Goal: Task Accomplishment & Management: Complete application form

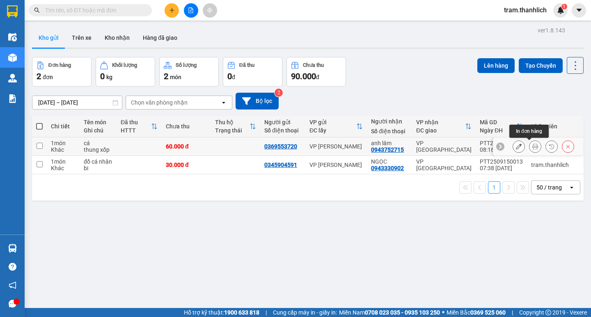
click at [532, 149] on icon at bounding box center [535, 147] width 6 height 6
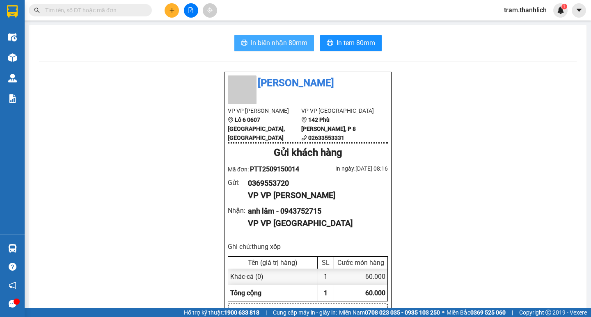
click at [295, 37] on button "In biên nhận 80mm" at bounding box center [274, 43] width 80 height 16
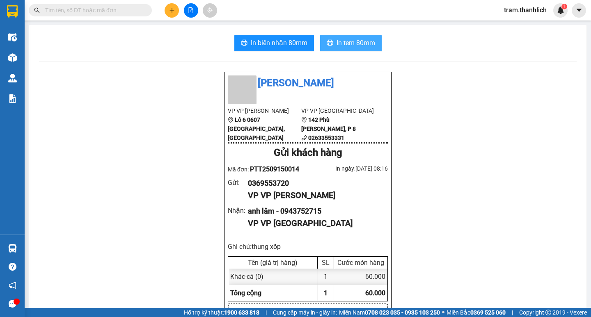
click at [359, 37] on button "In tem 80mm" at bounding box center [351, 43] width 62 height 16
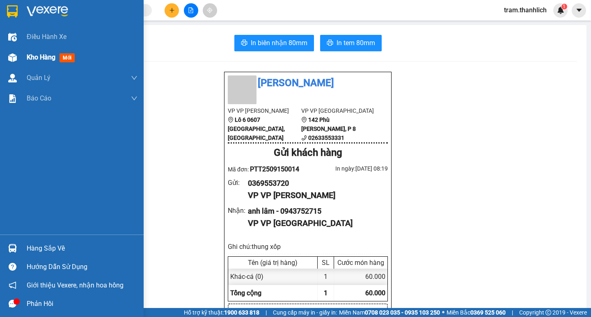
drag, startPoint x: 30, startPoint y: 58, endPoint x: 42, endPoint y: 58, distance: 12.7
click at [30, 58] on span "Kho hàng" at bounding box center [41, 57] width 29 height 8
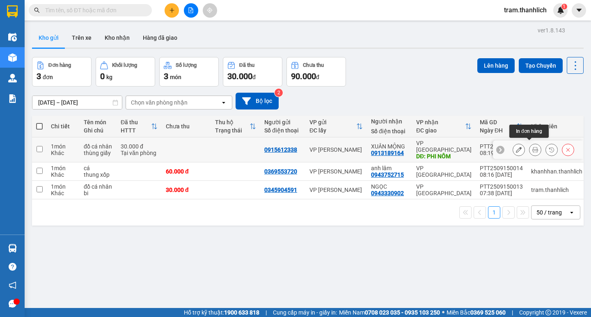
click at [529, 147] on button at bounding box center [534, 150] width 11 height 14
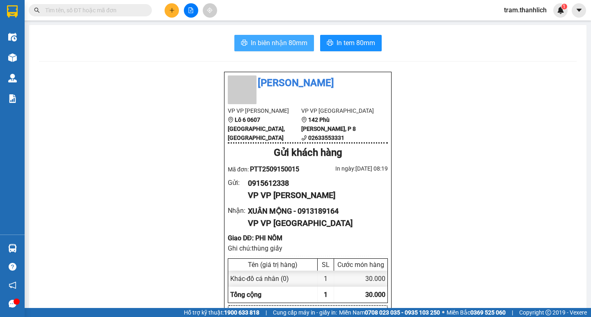
click at [284, 45] on span "In biên nhận 80mm" at bounding box center [279, 43] width 57 height 10
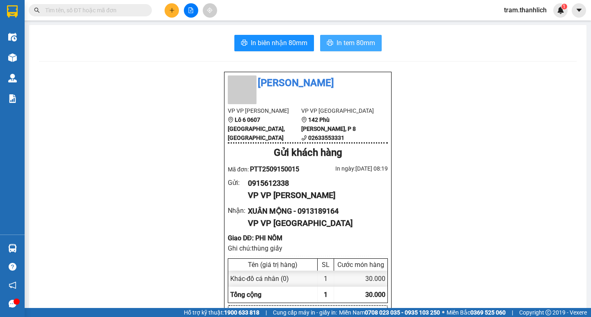
click at [358, 40] on span "In tem 80mm" at bounding box center [355, 43] width 39 height 10
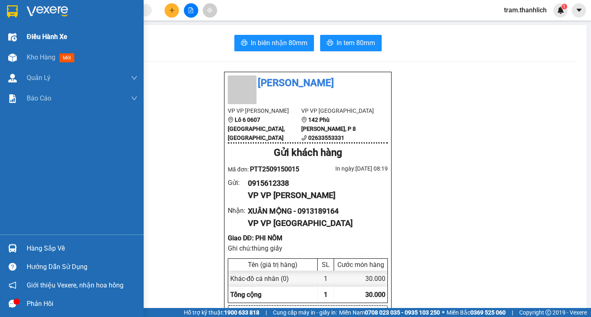
drag, startPoint x: 59, startPoint y: 50, endPoint x: 65, endPoint y: 43, distance: 9.0
click at [60, 50] on div "Kho hàng mới" at bounding box center [82, 57] width 111 height 21
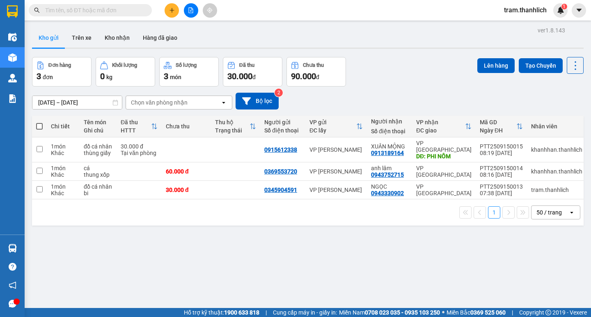
click at [170, 9] on icon "plus" at bounding box center [172, 10] width 6 height 6
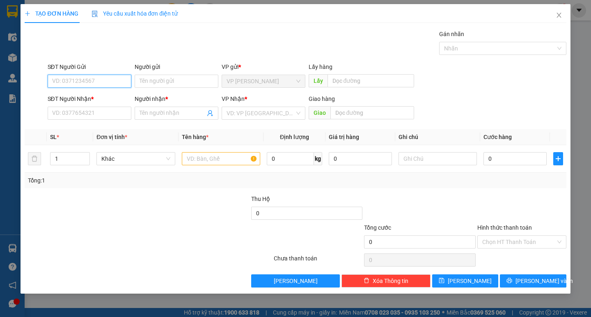
click at [105, 79] on input "SĐT Người Gửi" at bounding box center [90, 81] width 84 height 13
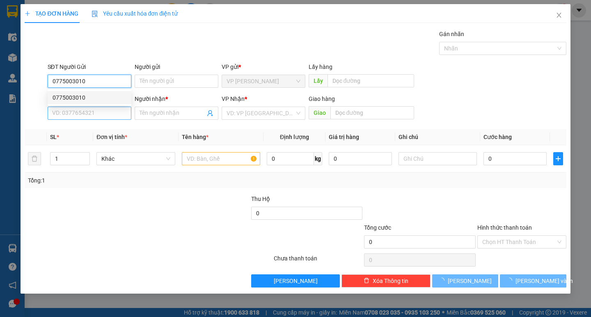
type input "0775003010"
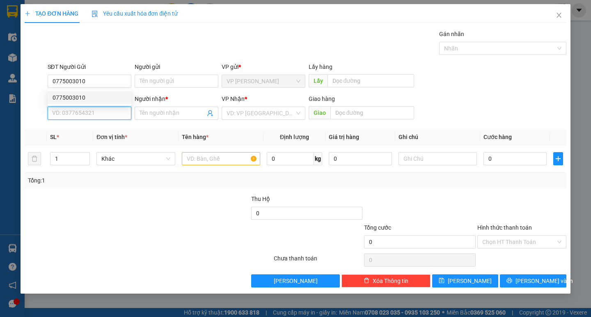
click at [105, 115] on input "SĐT Người Nhận *" at bounding box center [90, 113] width 84 height 13
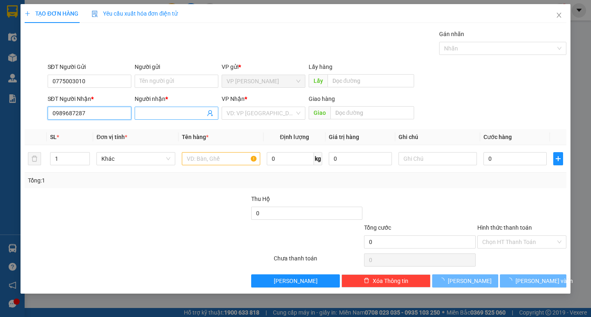
type input "0989687287"
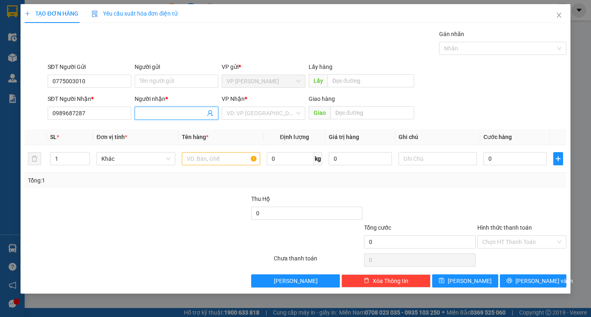
click at [135, 114] on span at bounding box center [177, 113] width 84 height 13
click at [140, 113] on input "Người nhận *" at bounding box center [173, 113] width 66 height 9
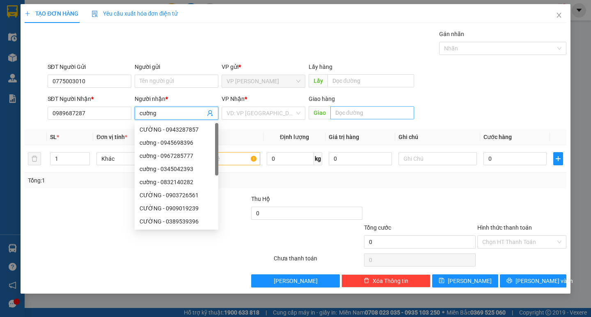
type input "cường"
click at [351, 113] on input "text" at bounding box center [372, 112] width 84 height 13
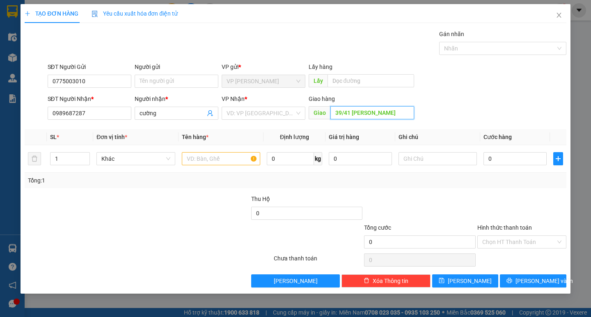
type input "39/41 [PERSON_NAME]"
click at [244, 161] on input "text" at bounding box center [221, 158] width 78 height 13
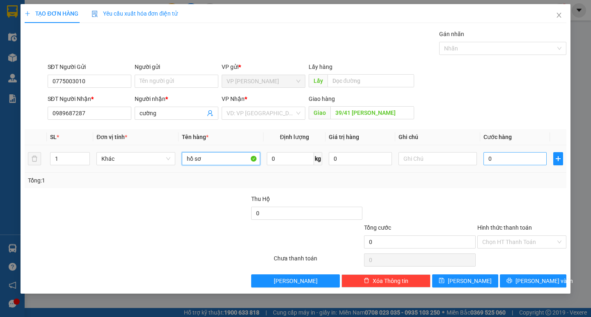
type input "hồ sơ"
click at [487, 162] on input "0" at bounding box center [514, 158] width 63 height 13
type input "3"
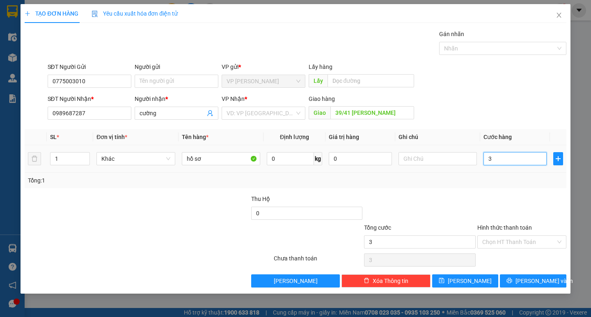
type input "30"
type input "300"
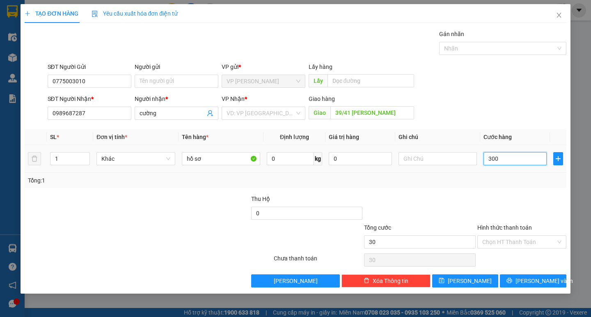
type input "300"
click at [487, 162] on input "300" at bounding box center [514, 158] width 63 height 13
type input "5"
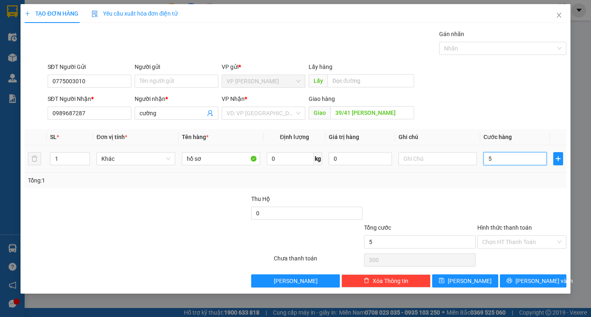
type input "5"
type input "50"
type input "500"
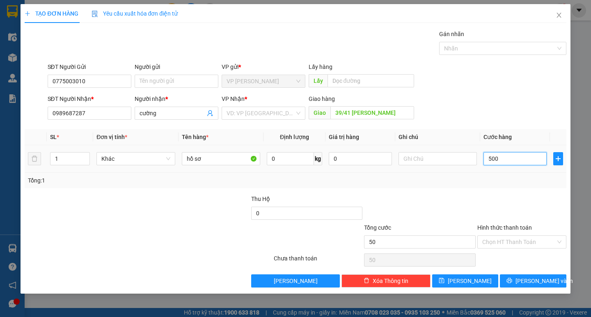
type input "500"
type input "5.000"
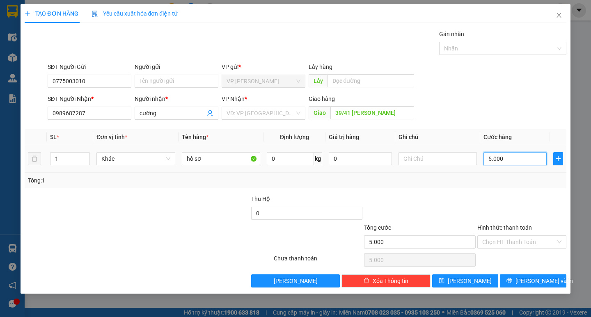
type input "50.000"
click at [494, 195] on div at bounding box center [521, 208] width 91 height 29
click at [508, 153] on input "50.000" at bounding box center [514, 158] width 63 height 13
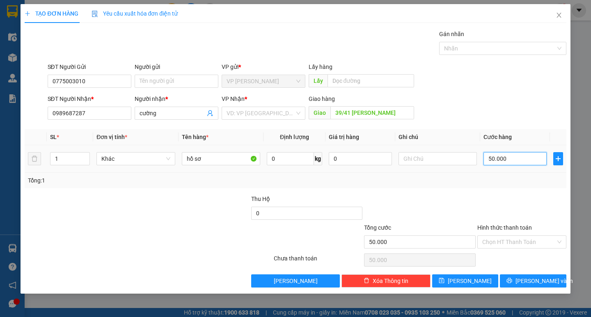
click at [508, 153] on input "50.000" at bounding box center [514, 158] width 63 height 13
type input "6"
type input "60"
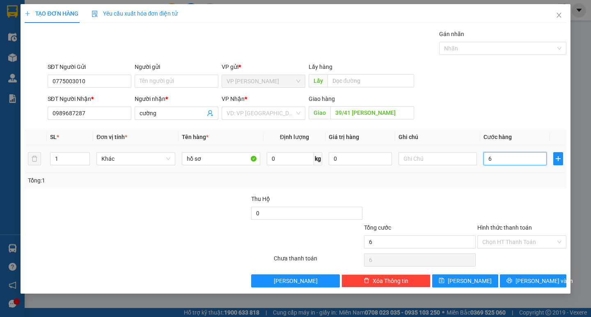
type input "60"
type input "600"
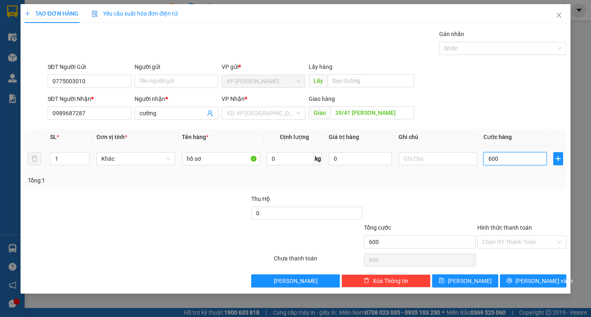
type input "6.000"
type input "60.000"
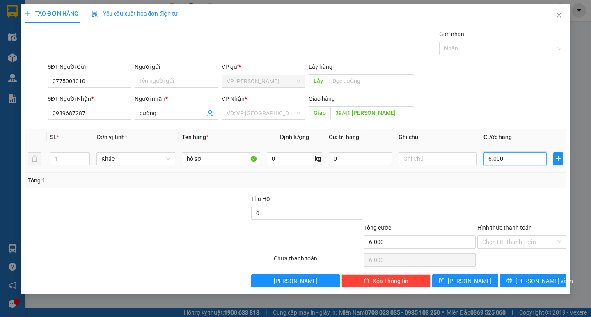
type input "60.000"
click at [527, 215] on div at bounding box center [521, 208] width 91 height 29
click at [528, 240] on input "Hình thức thanh toán" at bounding box center [518, 242] width 73 height 12
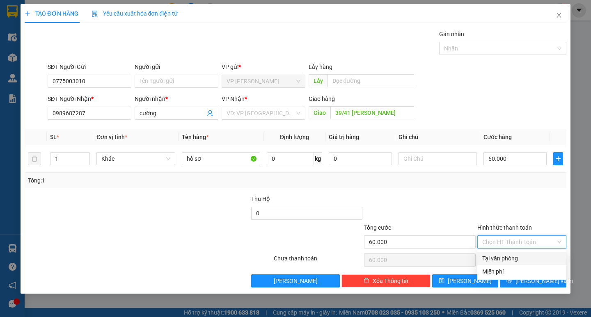
click at [519, 253] on div "Tại văn phòng" at bounding box center [521, 258] width 89 height 13
type input "0"
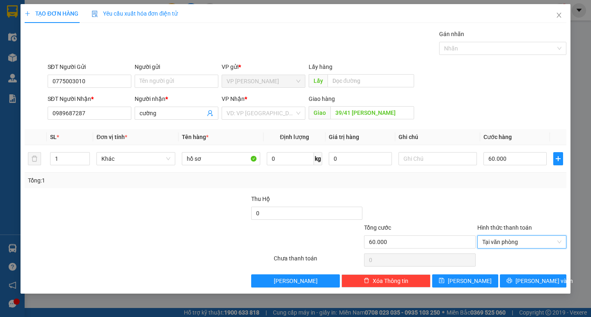
click at [528, 207] on div at bounding box center [521, 208] width 91 height 29
click at [526, 281] on span "[PERSON_NAME] và In" at bounding box center [543, 281] width 57 height 9
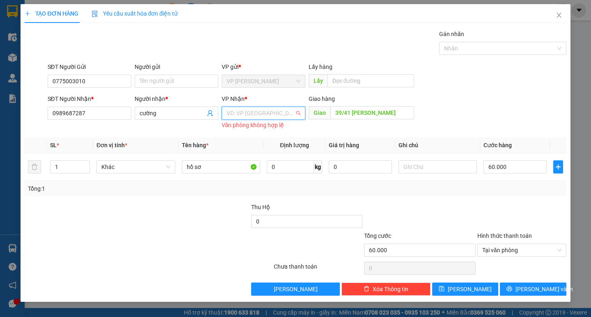
drag, startPoint x: 279, startPoint y: 110, endPoint x: 259, endPoint y: 142, distance: 37.8
click at [279, 110] on input "search" at bounding box center [260, 113] width 68 height 12
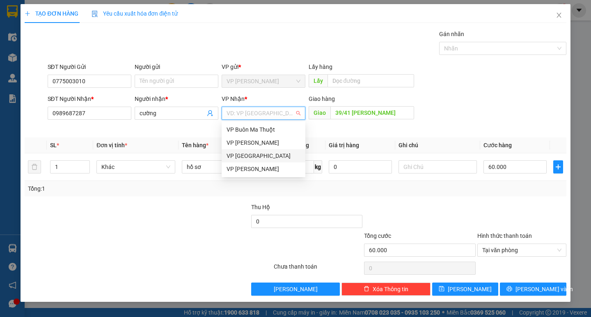
click at [253, 161] on div "VP [GEOGRAPHIC_DATA]" at bounding box center [264, 155] width 84 height 13
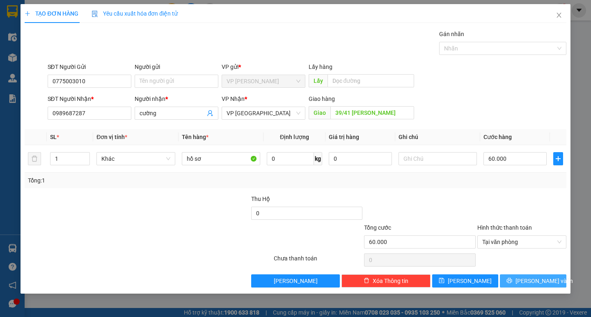
click at [512, 285] on button "[PERSON_NAME] và In" at bounding box center [533, 280] width 66 height 13
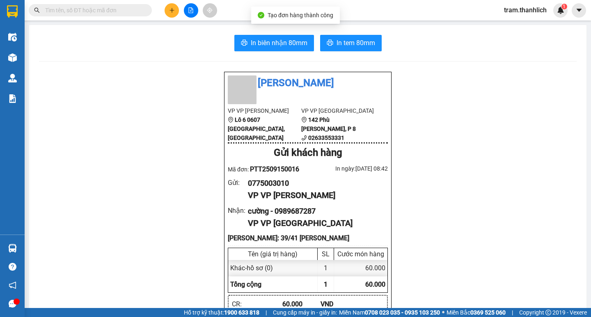
click at [274, 42] on span "In biên nhận 80mm" at bounding box center [279, 43] width 57 height 10
click at [357, 39] on span "In tem 80mm" at bounding box center [355, 43] width 39 height 10
click at [173, 8] on icon "plus" at bounding box center [172, 10] width 6 height 6
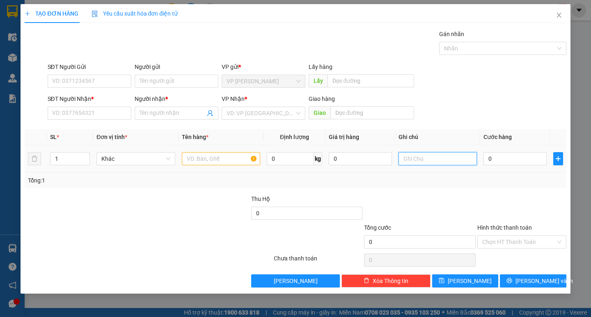
click at [417, 160] on input "text" at bounding box center [437, 158] width 78 height 13
type input "thung giấy"
click at [235, 159] on input "text" at bounding box center [221, 158] width 78 height 13
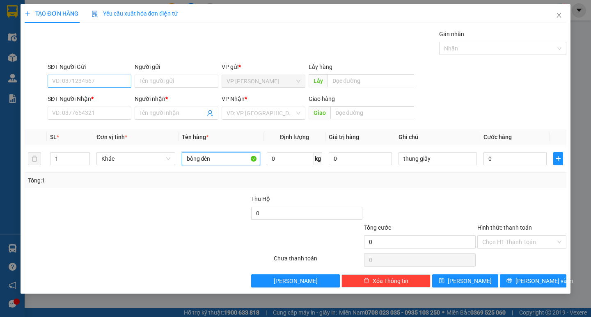
type input "bòng đèn"
click at [79, 81] on input "SĐT Người Gửi" at bounding box center [90, 81] width 84 height 13
type input "0983937311"
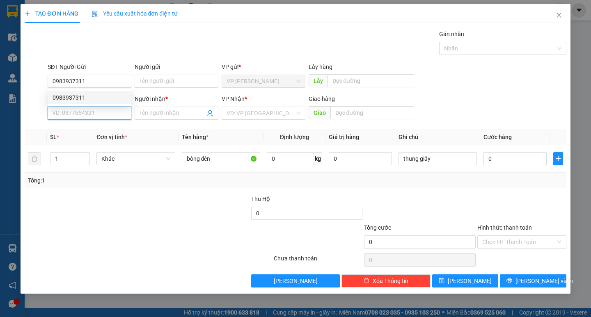
click at [79, 115] on input "SĐT Người Nhận *" at bounding box center [90, 113] width 84 height 13
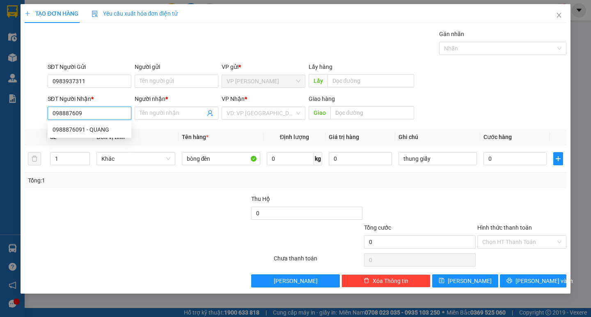
type input "0988876091"
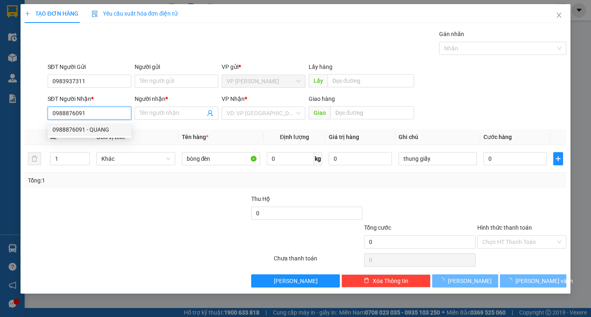
click at [74, 130] on div "0988876091 - QUANG" at bounding box center [90, 129] width 74 height 9
type input "QUANG"
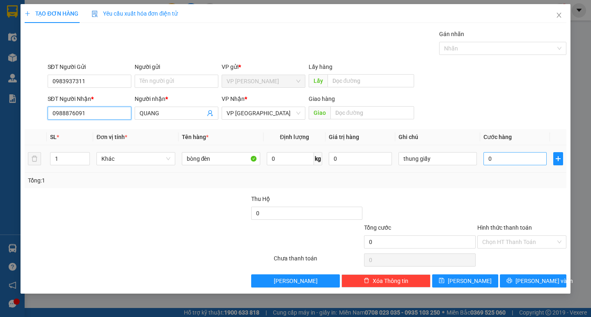
type input "0988876091"
click at [510, 162] on input "0" at bounding box center [514, 158] width 63 height 13
type input "6"
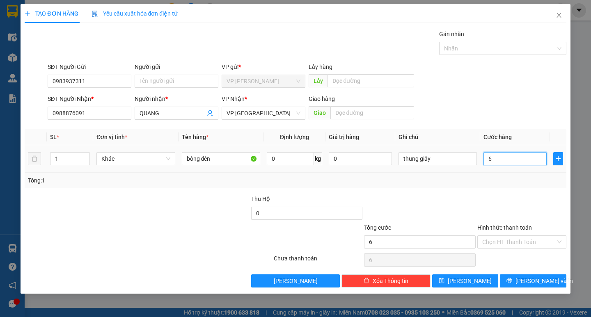
type input "60"
type input "600"
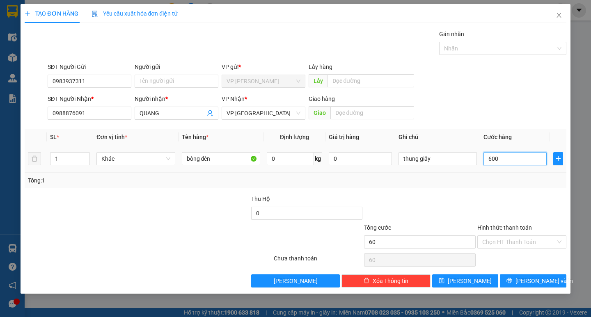
type input "600"
type input "6.000"
type input "60.000"
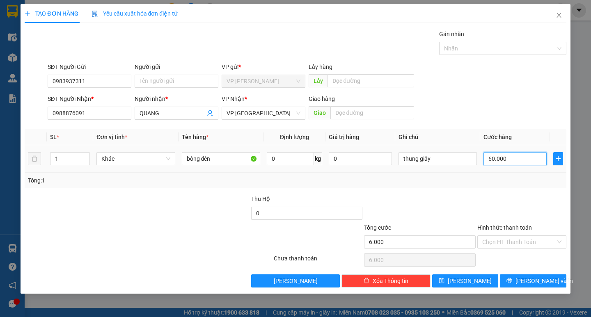
type input "60.000"
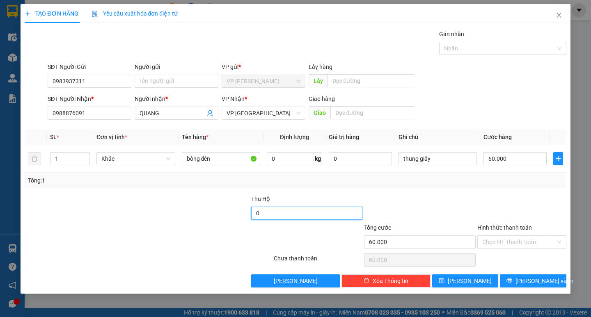
click at [337, 216] on input "0" at bounding box center [307, 213] width 112 height 13
type input "675.000"
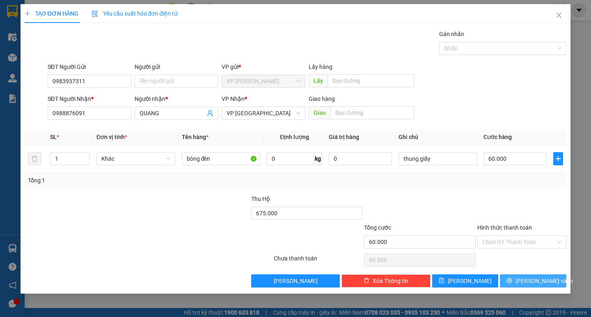
drag, startPoint x: 509, startPoint y: 278, endPoint x: 379, endPoint y: 168, distance: 170.6
click at [508, 275] on button "[PERSON_NAME] và In" at bounding box center [533, 280] width 66 height 13
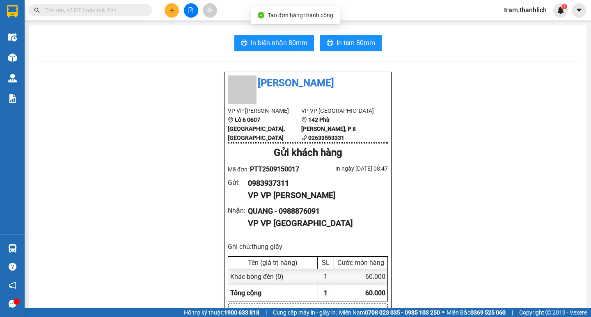
drag, startPoint x: 263, startPoint y: 54, endPoint x: 272, endPoint y: 51, distance: 9.4
drag, startPoint x: 272, startPoint y: 51, endPoint x: 321, endPoint y: 46, distance: 49.9
click at [328, 45] on icon "printer" at bounding box center [330, 43] width 6 height 6
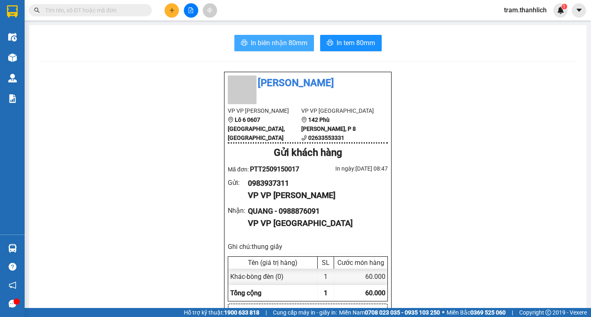
click at [279, 43] on span "In biên nhận 80mm" at bounding box center [279, 43] width 57 height 10
click at [165, 11] on div at bounding box center [191, 10] width 62 height 14
click at [167, 10] on button at bounding box center [172, 10] width 14 height 14
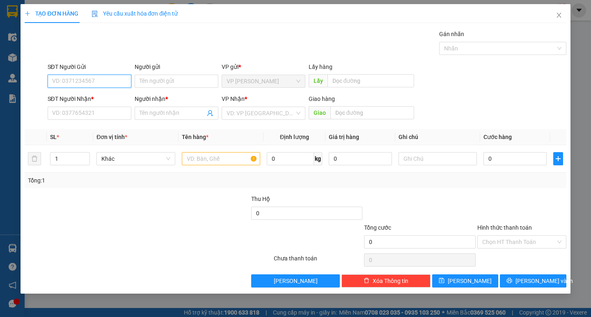
click at [99, 79] on input "SĐT Người Gửi" at bounding box center [90, 81] width 84 height 13
type input "0784097735"
click at [85, 121] on div "SĐT Người Nhận * VD: 0377654321" at bounding box center [90, 108] width 84 height 29
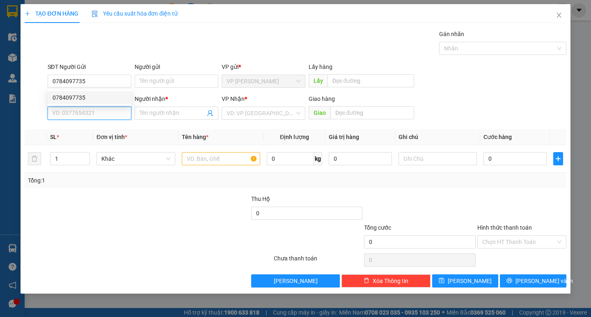
click at [86, 119] on input "SĐT Người Nhận *" at bounding box center [90, 113] width 84 height 13
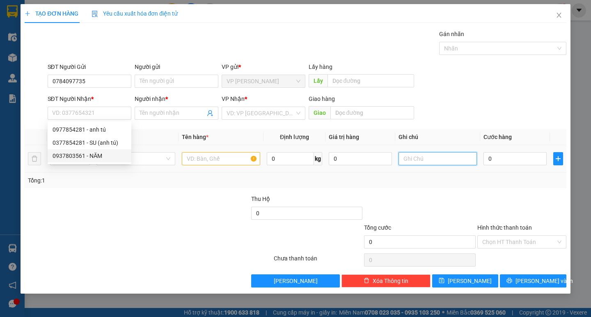
click at [412, 155] on input "text" at bounding box center [437, 158] width 78 height 13
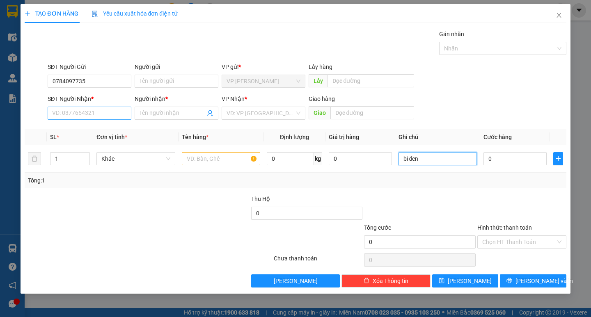
type input "bi đen"
click at [106, 113] on input "SĐT Người Nhận *" at bounding box center [90, 113] width 84 height 13
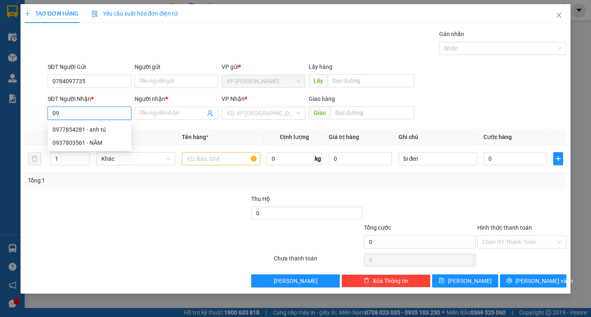
type input "0"
click at [51, 114] on input "377854281" at bounding box center [90, 113] width 84 height 13
type input "0377854281"
click at [94, 133] on div "0377854281 - SU (anh tú)" at bounding box center [90, 129] width 74 height 9
type input "SU (anh tú)"
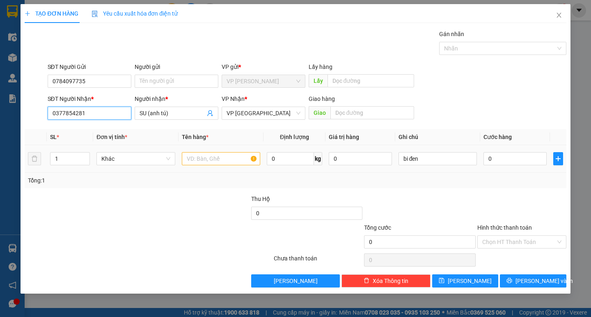
type input "0377854281"
click at [247, 158] on input "text" at bounding box center [221, 158] width 78 height 13
type input "mỷ phẩm"
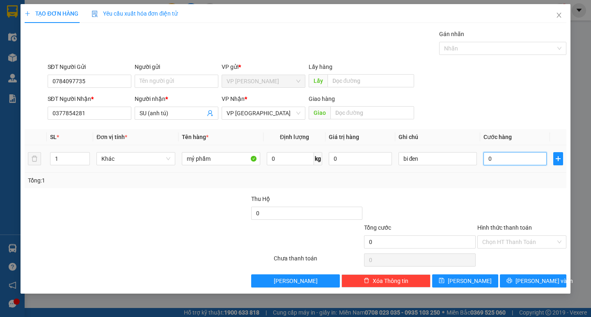
click at [502, 156] on input "0" at bounding box center [514, 158] width 63 height 13
type input "3"
type input "30"
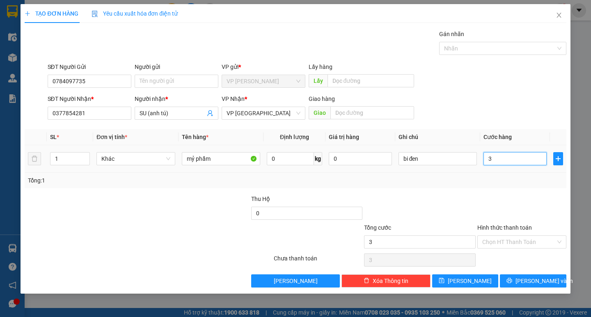
type input "30"
type input "300"
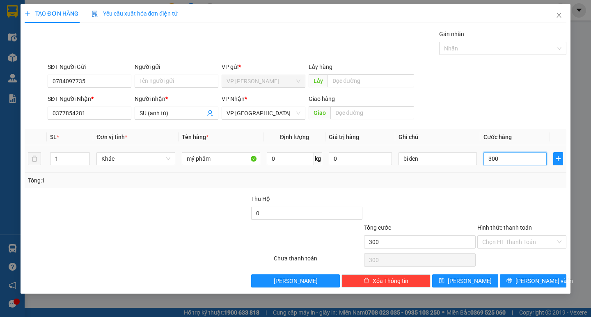
type input "3.000"
type input "30.000"
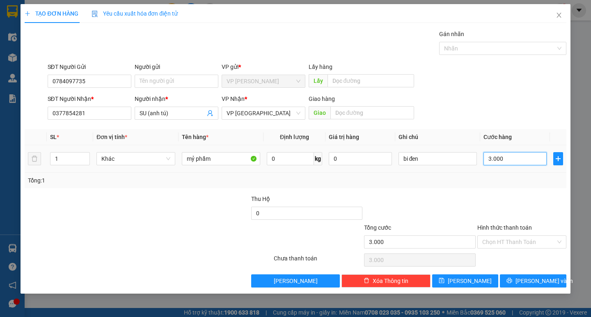
type input "30.000"
click at [513, 245] on input "Hình thức thanh toán" at bounding box center [518, 242] width 73 height 12
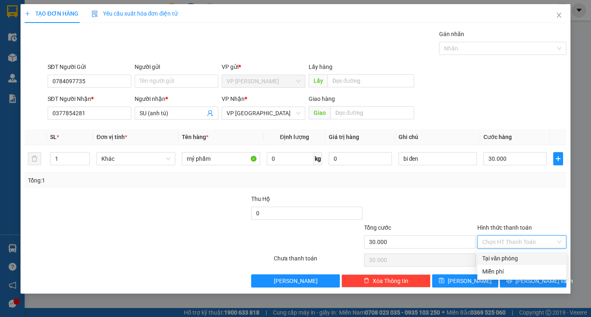
click at [513, 257] on div "Tại văn phòng" at bounding box center [521, 258] width 79 height 9
type input "0"
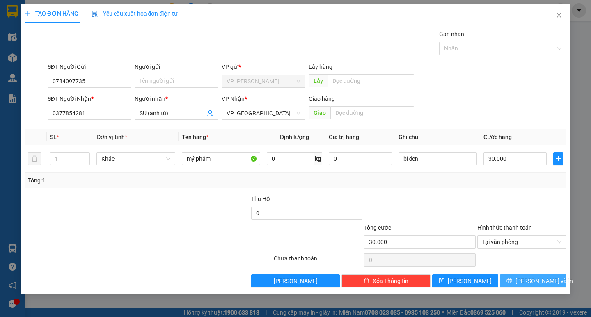
click at [519, 277] on button "[PERSON_NAME] và In" at bounding box center [533, 280] width 66 height 13
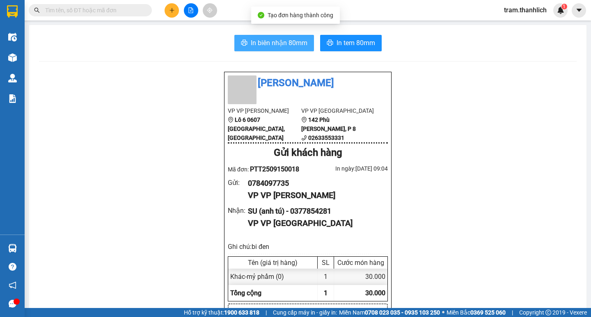
click at [261, 46] on span "In biên nhận 80mm" at bounding box center [279, 43] width 57 height 10
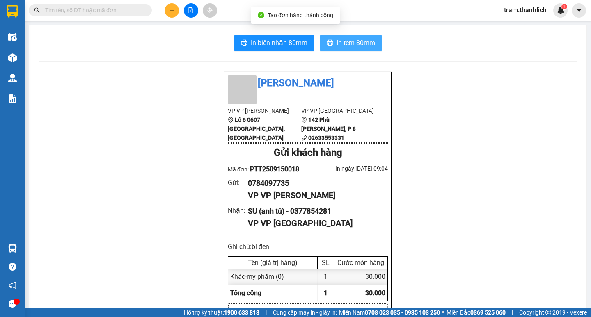
click at [346, 40] on span "In tem 80mm" at bounding box center [355, 43] width 39 height 10
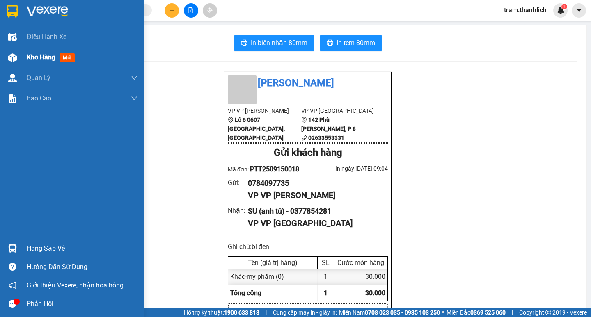
click at [43, 62] on div "Kho hàng mới" at bounding box center [52, 57] width 51 height 10
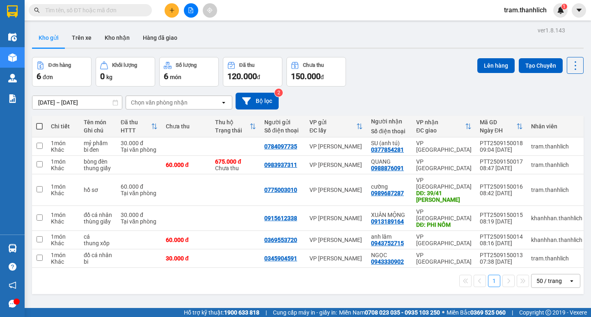
click at [317, 96] on div "[DATE] – [DATE] Press the down arrow key to interact with the calendar and sele…" at bounding box center [307, 101] width 551 height 17
click at [107, 12] on input "text" at bounding box center [93, 10] width 97 height 9
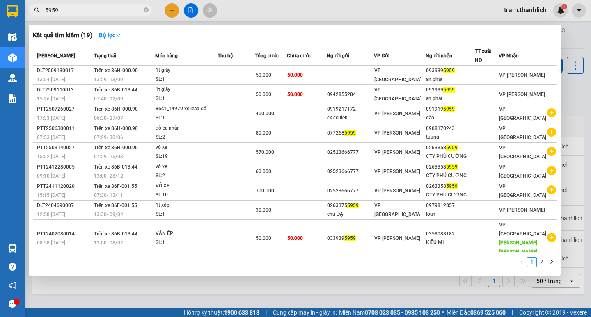
type input "5959"
drag, startPoint x: 173, startPoint y: 293, endPoint x: 132, endPoint y: 222, distance: 82.0
click at [169, 279] on div at bounding box center [295, 158] width 591 height 317
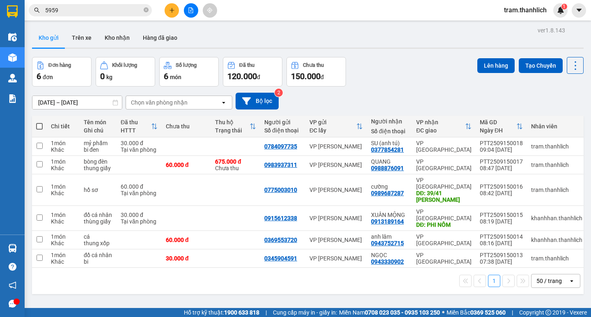
click at [344, 103] on div "[DATE] – [DATE] Press the down arrow key to interact with the calendar and sele…" at bounding box center [307, 101] width 551 height 17
